Goal: Task Accomplishment & Management: Complete application form

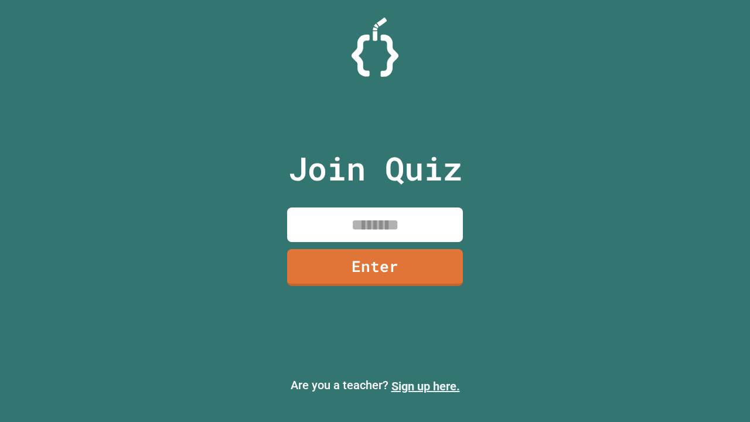
click at [425, 386] on link "Sign up here." at bounding box center [425, 386] width 69 height 14
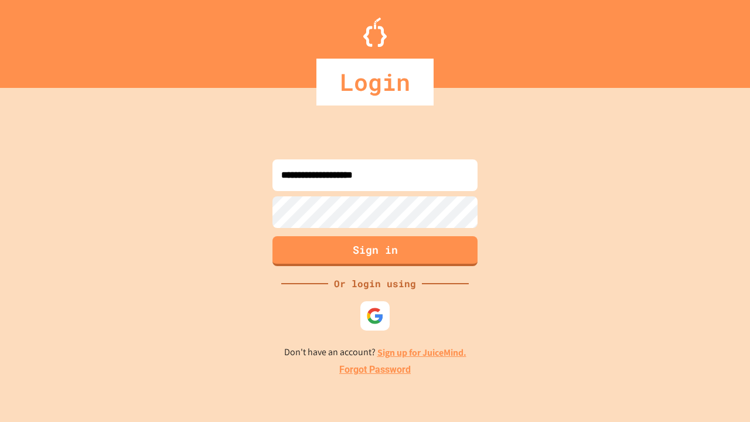
type input "**********"
